Goal: Information Seeking & Learning: Learn about a topic

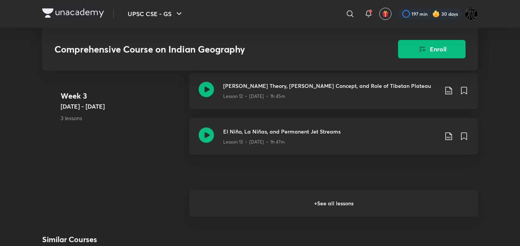
scroll to position [1029, 0]
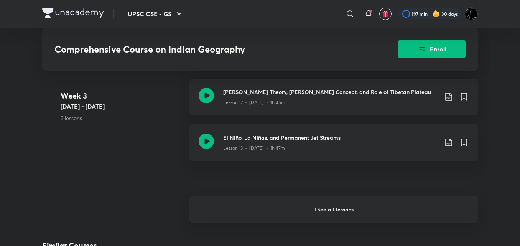
click at [331, 196] on h6 "+ See all lessons" at bounding box center [334, 209] width 289 height 27
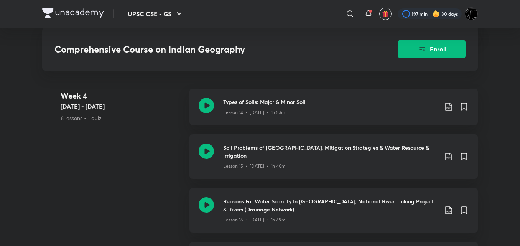
scroll to position [1167, 0]
